Goal: Communication & Community: Answer question/provide support

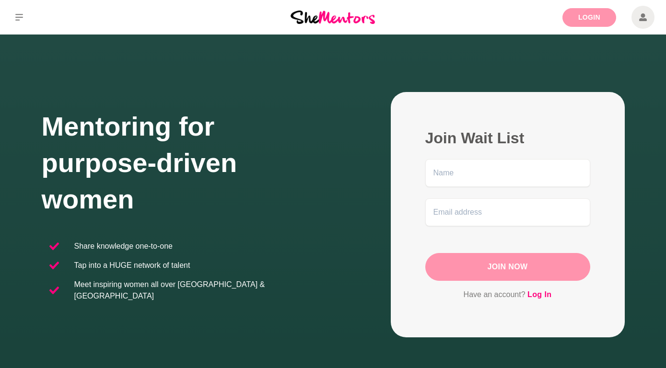
click at [596, 16] on link "Login" at bounding box center [590, 17] width 54 height 19
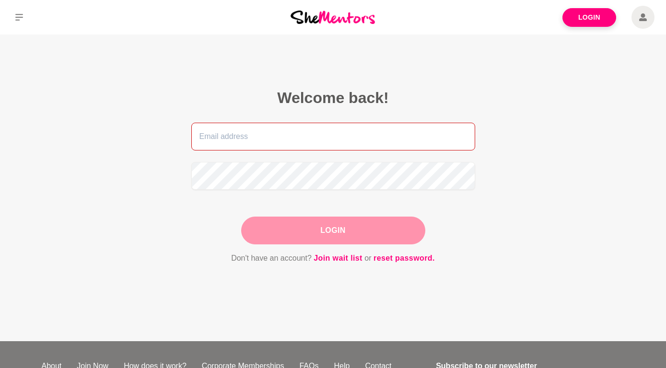
click at [258, 141] on input "email" at bounding box center [333, 137] width 284 height 28
type input "[EMAIL_ADDRESS][DOMAIN_NAME]"
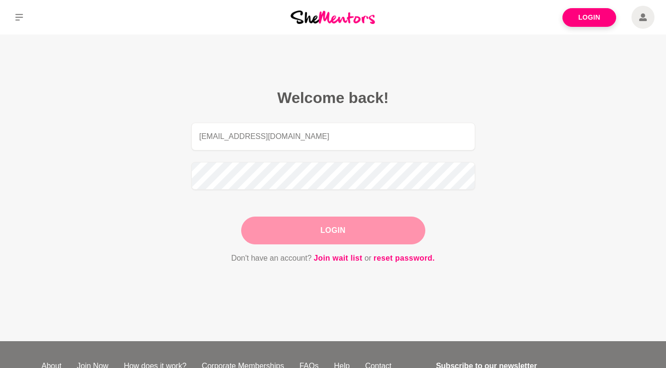
click at [323, 229] on button "Login" at bounding box center [333, 231] width 184 height 28
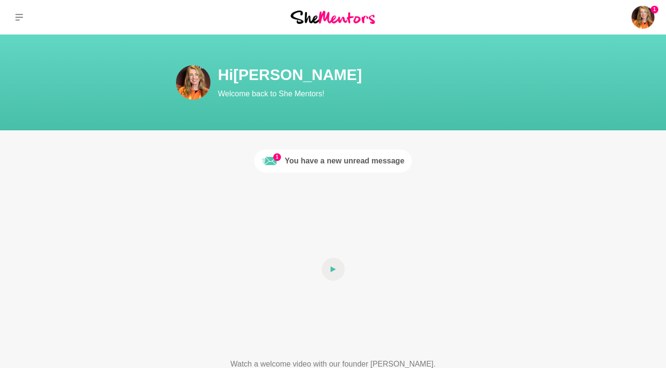
click at [363, 158] on div "You have a new unread message" at bounding box center [345, 161] width 120 height 12
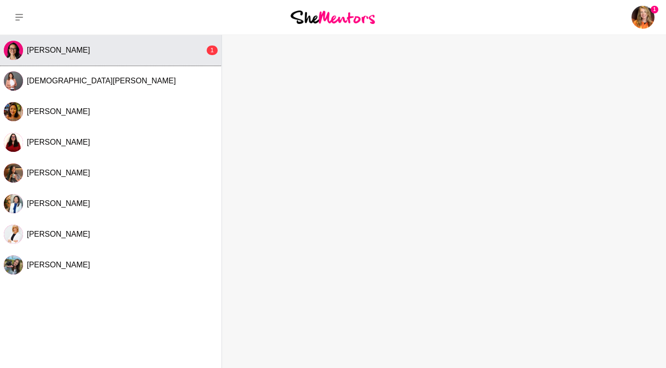
click at [78, 50] on div "[PERSON_NAME]" at bounding box center [116, 51] width 178 height 10
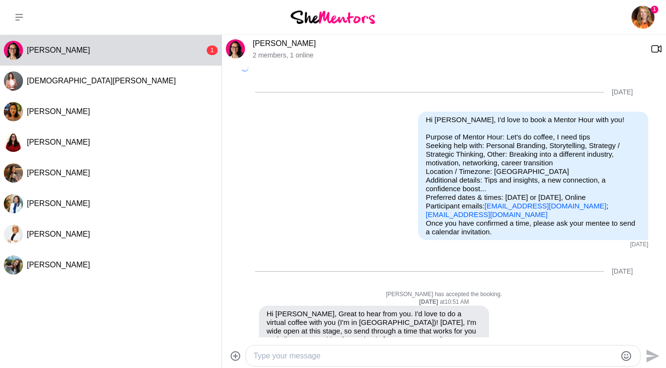
scroll to position [594, 0]
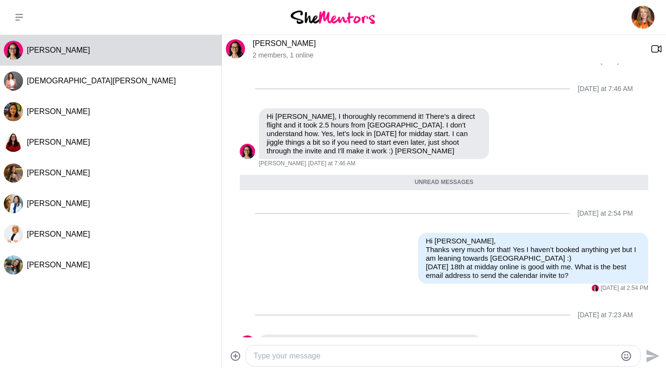
click at [278, 356] on textarea "Type your message" at bounding box center [435, 357] width 363 height 12
click at [487, 357] on textarea "Hi [PERSON_NAME], apologies but I can't do [DATE] now due to" at bounding box center [435, 357] width 363 height 12
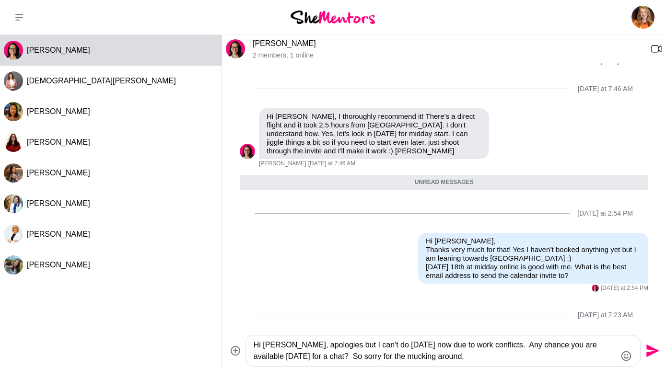
click at [530, 350] on textarea "Hi [PERSON_NAME], apologies but I can't do [DATE] now due to work conflicts. An…" at bounding box center [435, 351] width 363 height 23
click at [511, 363] on div "Hi [PERSON_NAME], apologies but I can't do [DATE] now due to work issues. Any c…" at bounding box center [443, 351] width 394 height 31
click at [511, 358] on textarea "Hi [PERSON_NAME], apologies but I can't do [DATE] now due to work issues. Any c…" at bounding box center [435, 351] width 363 height 23
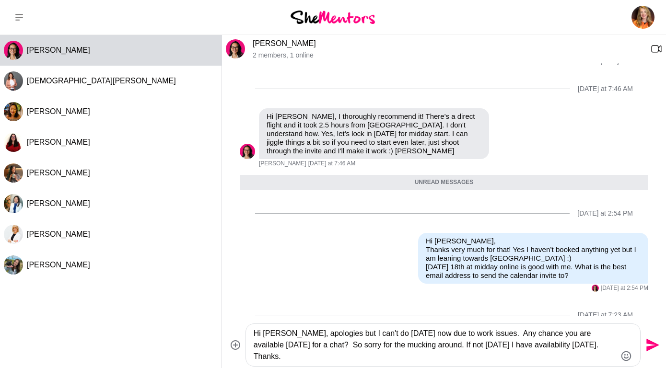
type textarea "Hi [PERSON_NAME], apologies but I can't do [DATE] now due to work issues. Any c…"
click at [649, 346] on icon "Send" at bounding box center [651, 345] width 15 height 15
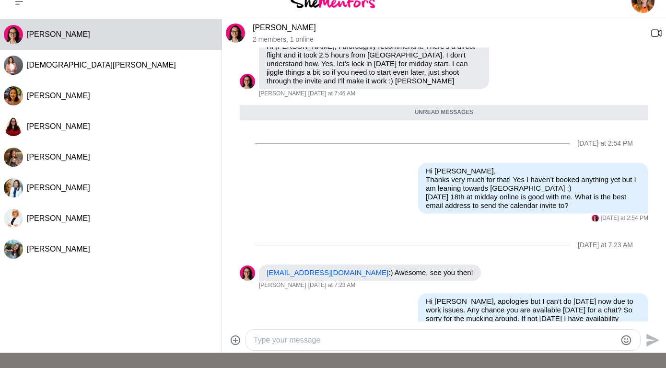
scroll to position [0, 0]
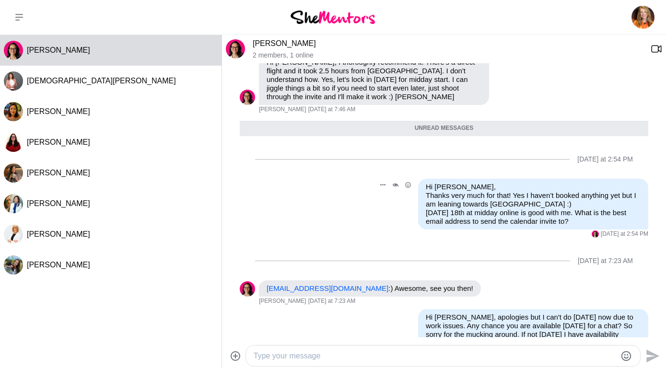
click at [368, 179] on div "Reply Pin [PERSON_NAME] as unread Edit Message Delete Hi [PERSON_NAME], Thanks …" at bounding box center [444, 208] width 409 height 59
click at [271, 179] on div "Reply Pin [PERSON_NAME] as unread Edit Message Delete Hi [PERSON_NAME], Thanks …" at bounding box center [444, 208] width 409 height 59
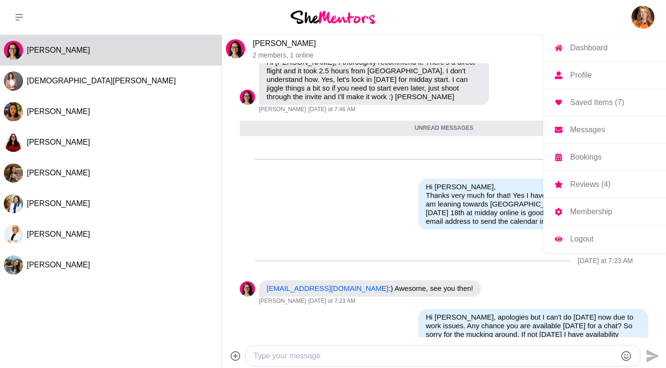
click at [578, 238] on p "Logout" at bounding box center [582, 240] width 24 height 8
